Goal: Task Accomplishment & Management: Use online tool/utility

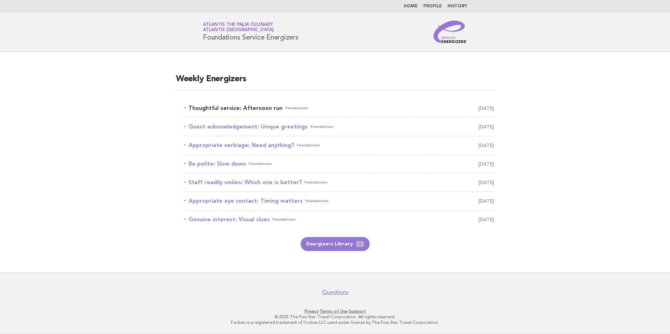
click at [242, 107] on link "Thoughtful service: Afternoon run Foundations October 14" at bounding box center [339, 108] width 310 height 10
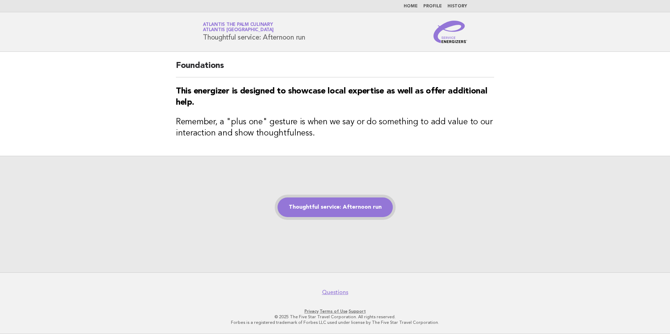
click at [370, 208] on link "Thoughtful service: Afternoon run" at bounding box center [335, 208] width 115 height 20
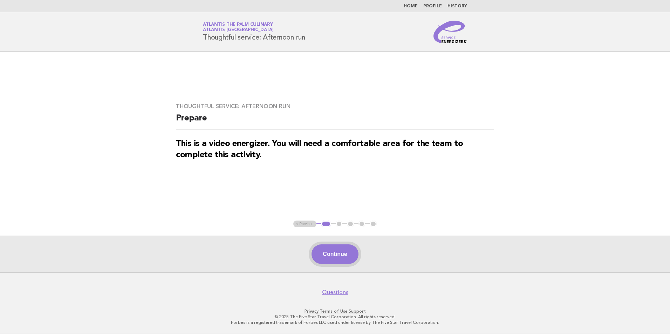
click at [337, 251] on button "Continue" at bounding box center [335, 255] width 47 height 20
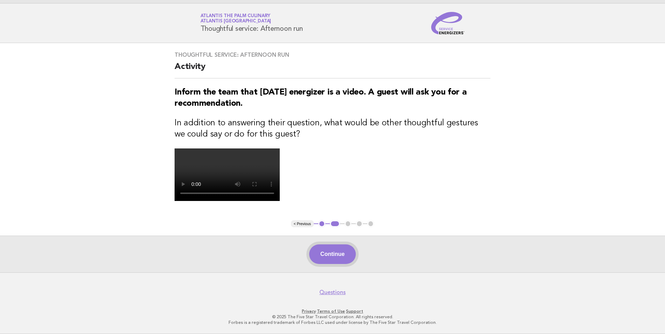
click at [329, 258] on button "Continue" at bounding box center [332, 255] width 47 height 20
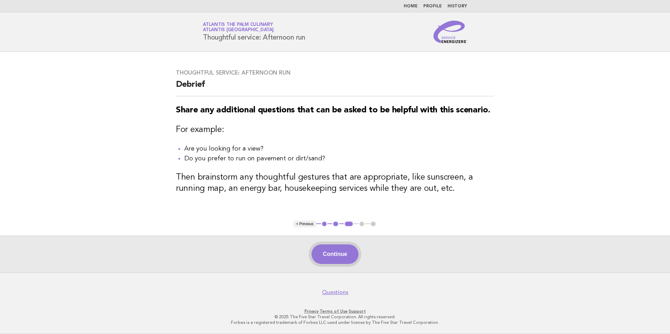
click at [345, 253] on button "Continue" at bounding box center [335, 255] width 47 height 20
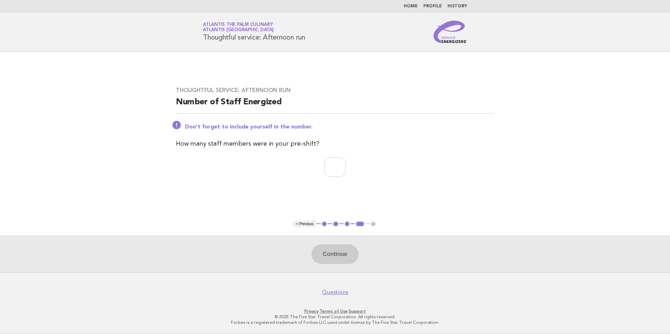
click at [338, 175] on input "number" at bounding box center [334, 167] width 21 height 20
type input "*"
click at [344, 251] on button "Continue" at bounding box center [335, 255] width 47 height 20
